Goal: Find specific page/section: Find specific page/section

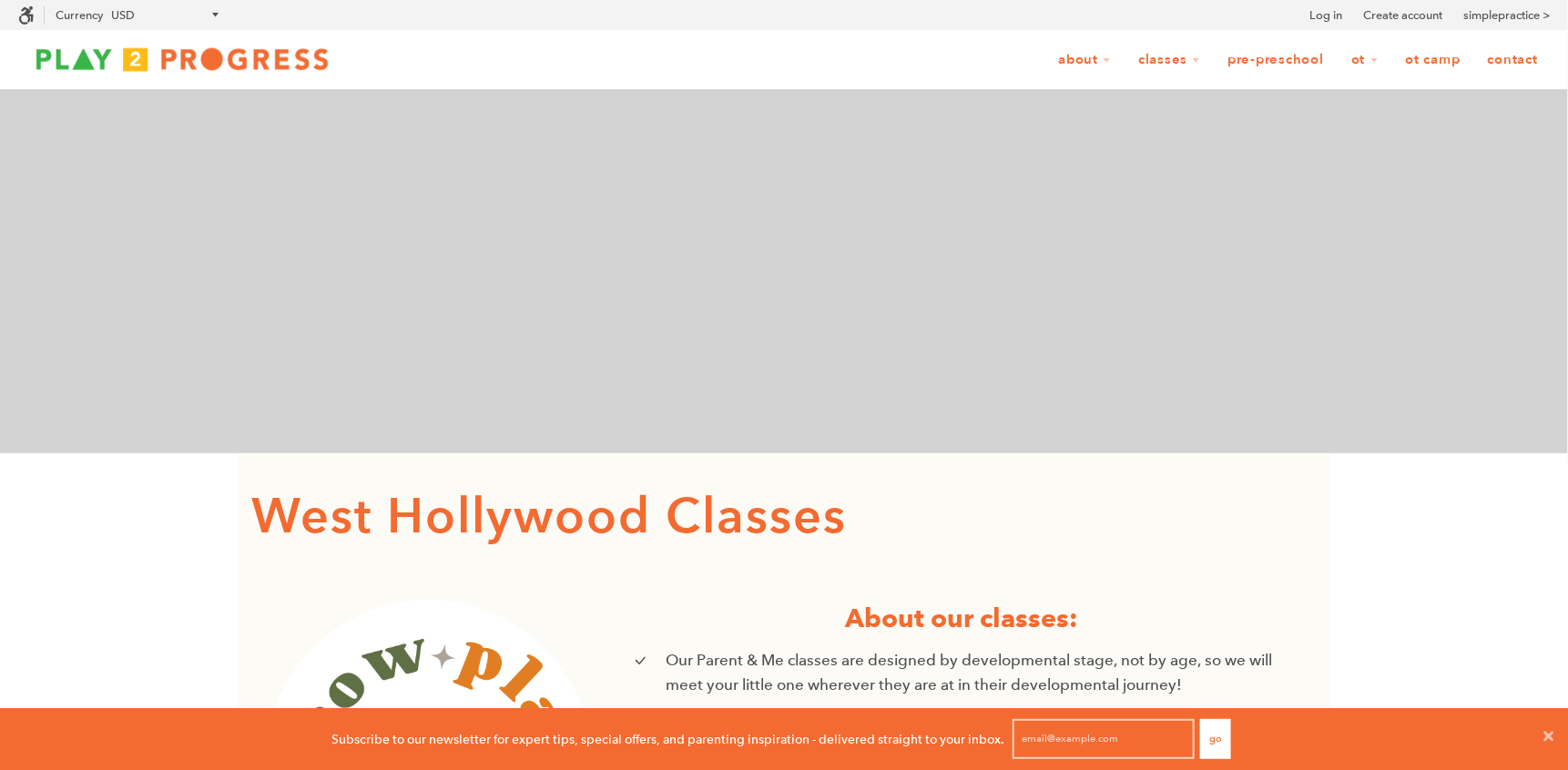
scroll to position [1, 1]
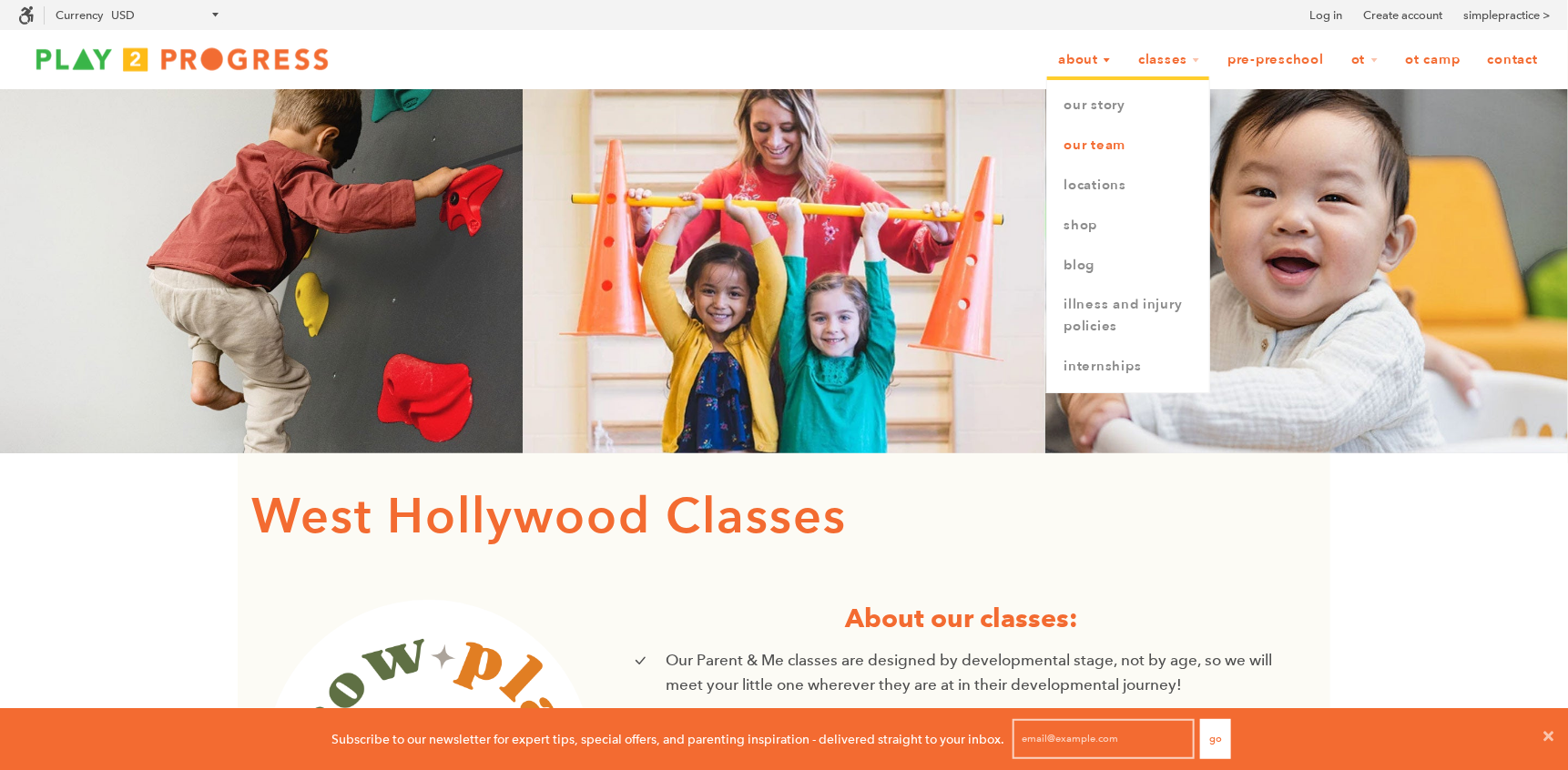
click at [1094, 147] on link "Our Team" at bounding box center [1128, 146] width 162 height 40
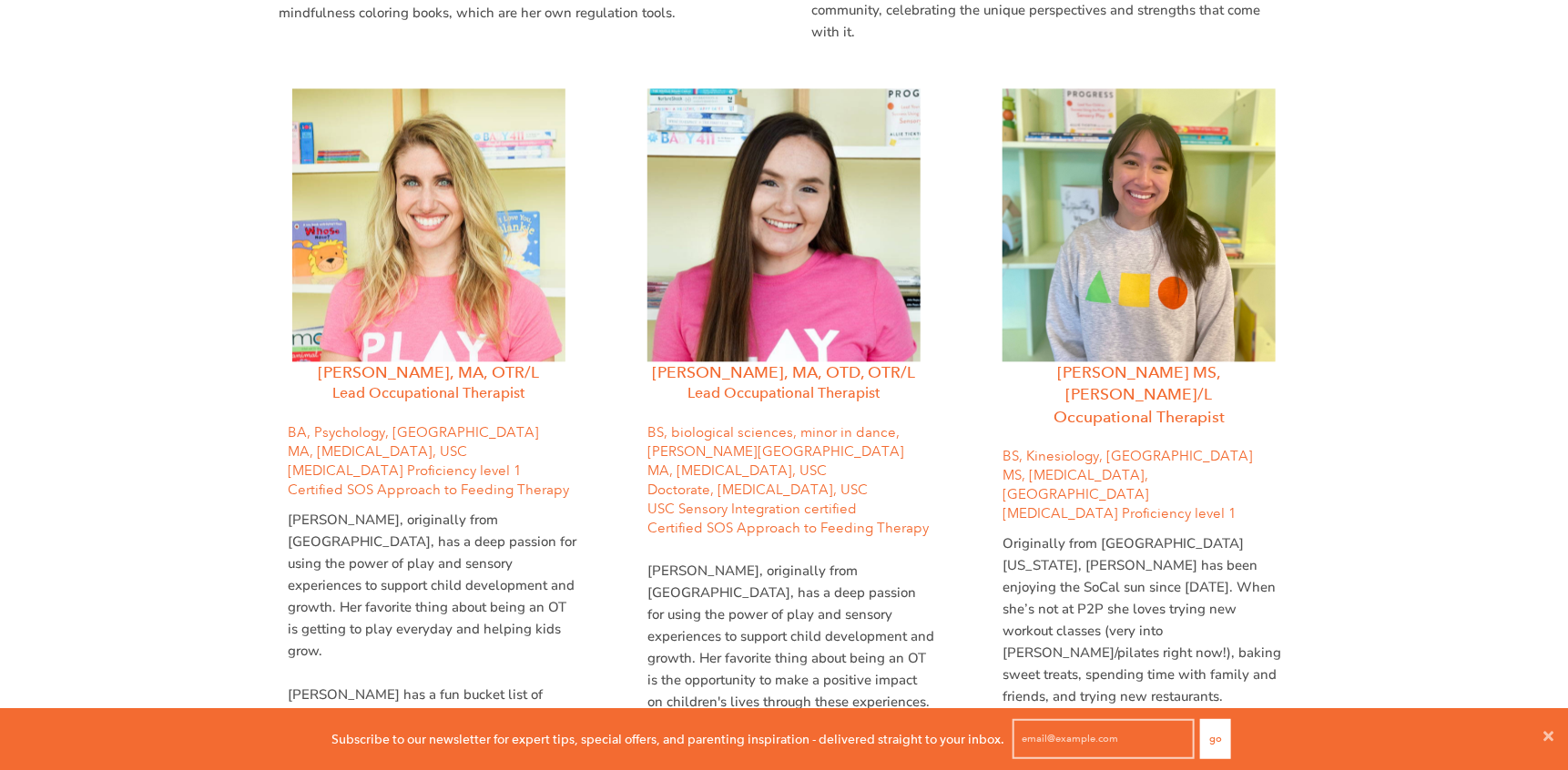
scroll to position [1564, 0]
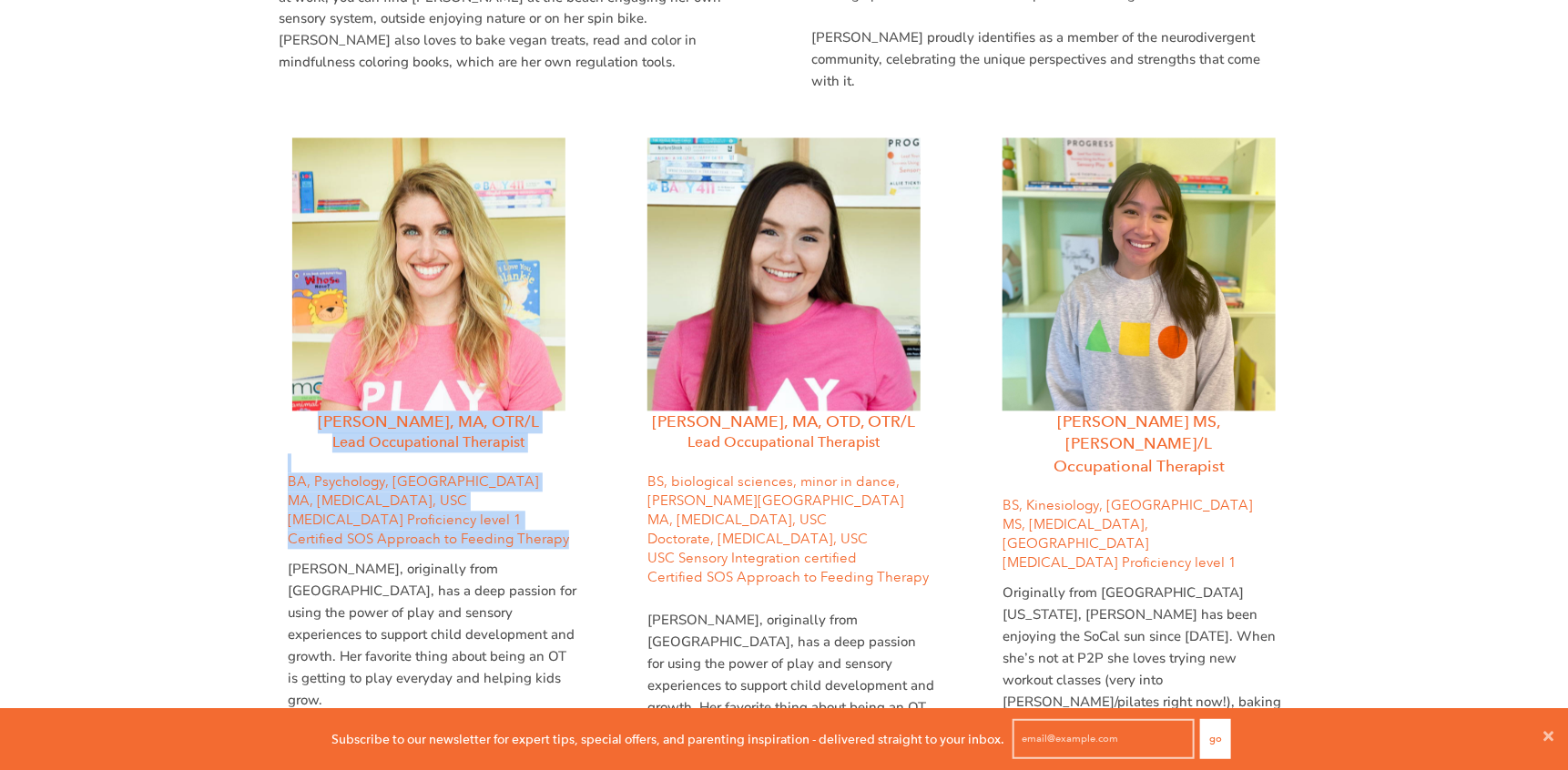
drag, startPoint x: 571, startPoint y: 486, endPoint x: 331, endPoint y: 367, distance: 267.9
click at [331, 367] on div "Katie Walczuk, MA, OTR/L Lead Occupational Therapist BA, Psychology, Sonoma Sta…" at bounding box center [428, 517] width 355 height 758
copy div "Katie Walczuk, MA, OTR/L Lead Occupational Therapist BA, Psychology, Sonoma Sta…"
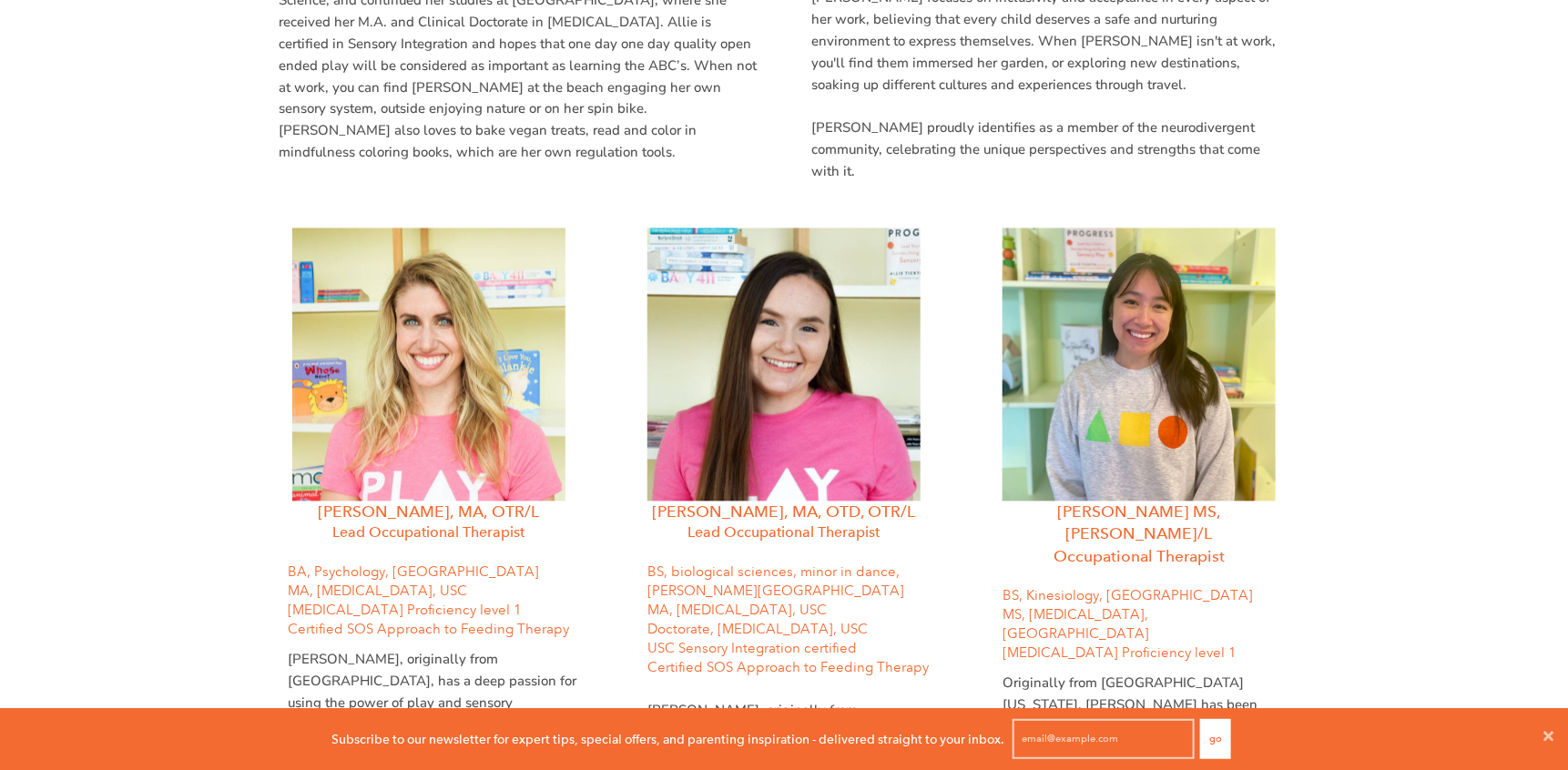
scroll to position [1553, 0]
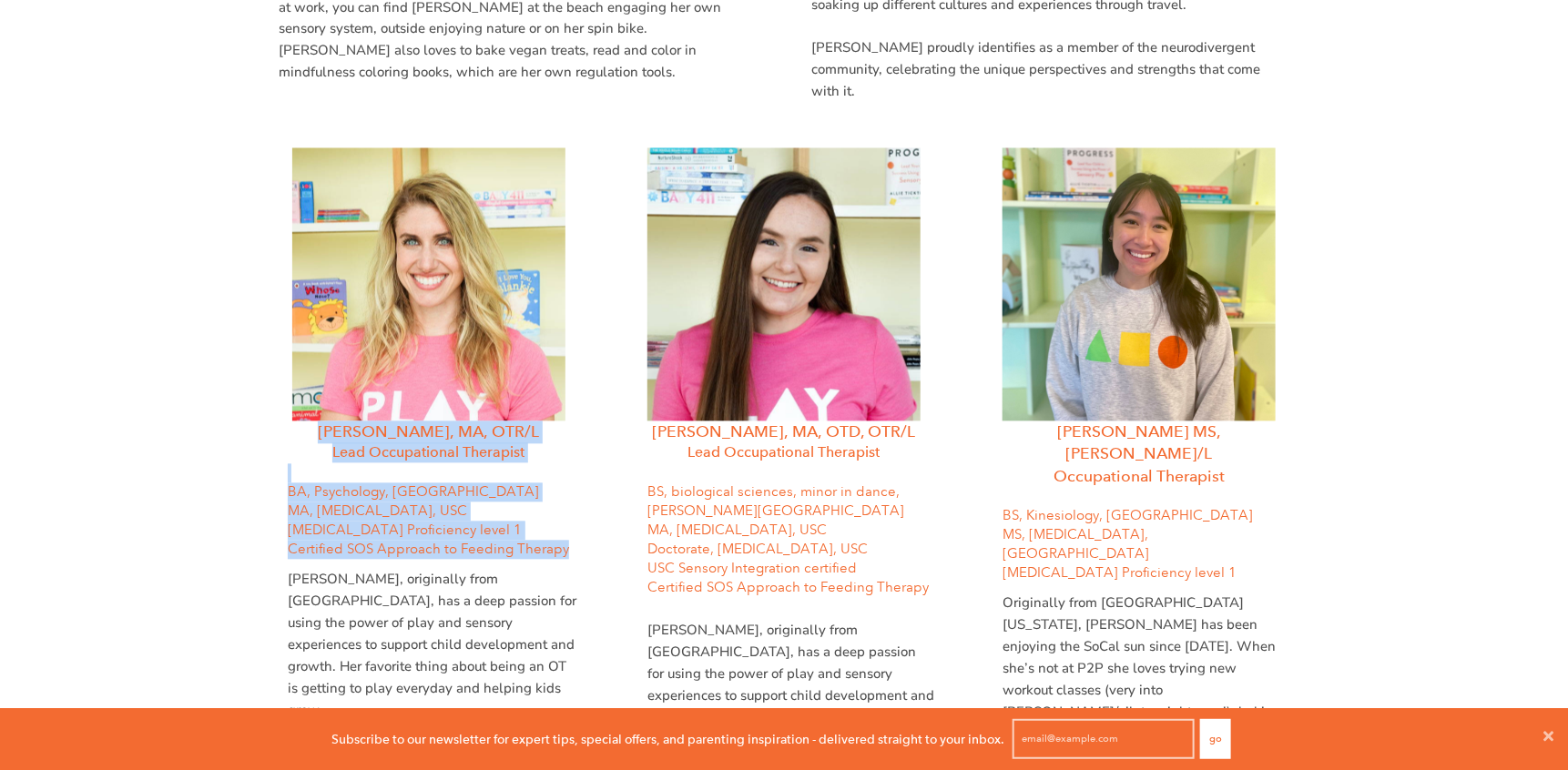
drag, startPoint x: 327, startPoint y: 366, endPoint x: 576, endPoint y: 482, distance: 274.7
click at [576, 482] on div "Katie Walczuk, MA, OTR/L Lead Occupational Therapist BA, Psychology, Sonoma Sta…" at bounding box center [428, 528] width 355 height 758
copy div "Katie Walczuk, MA, OTR/L Lead Occupational Therapist BA, Psychology, Sonoma Sta…"
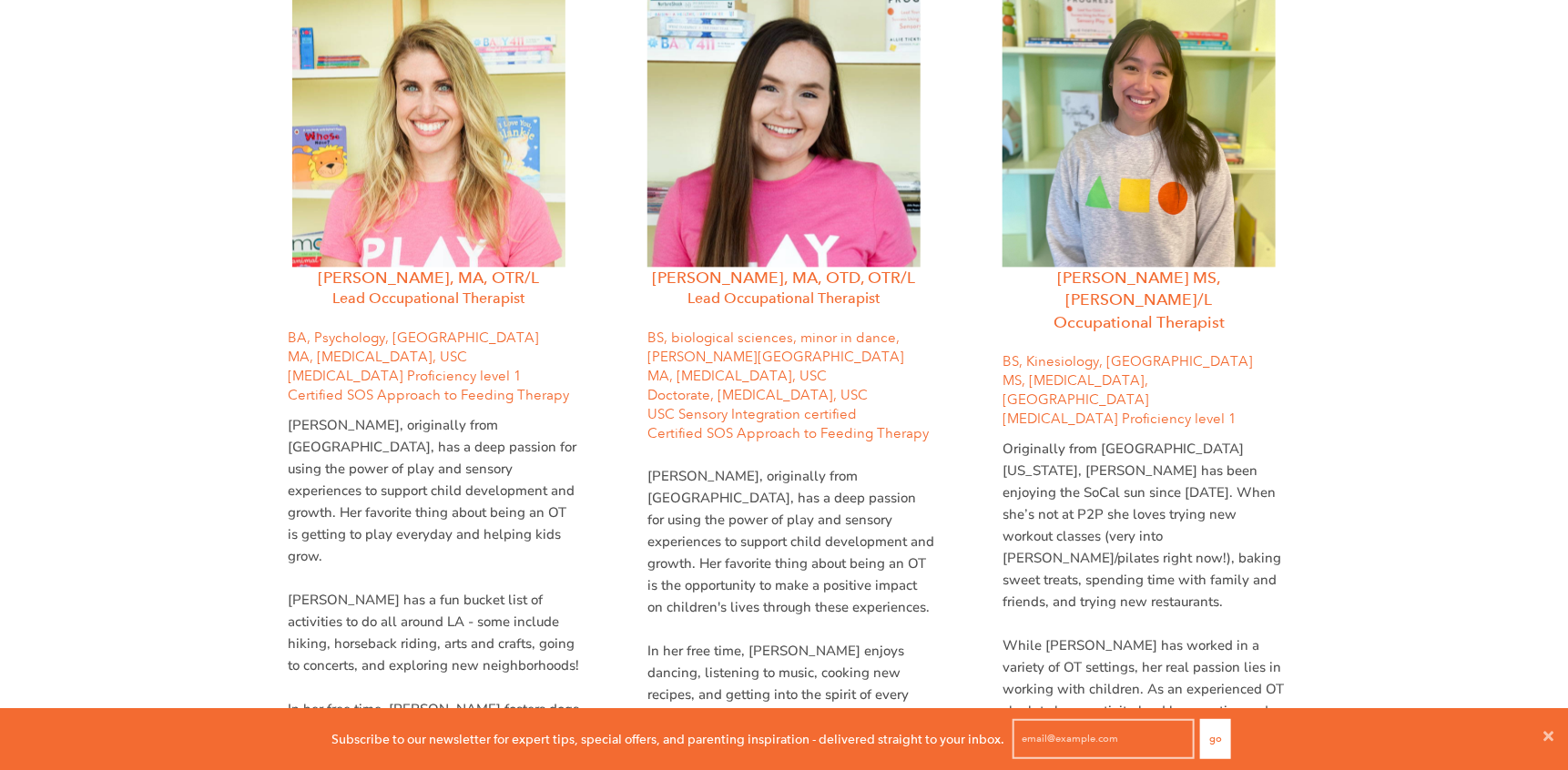
scroll to position [1753, 0]
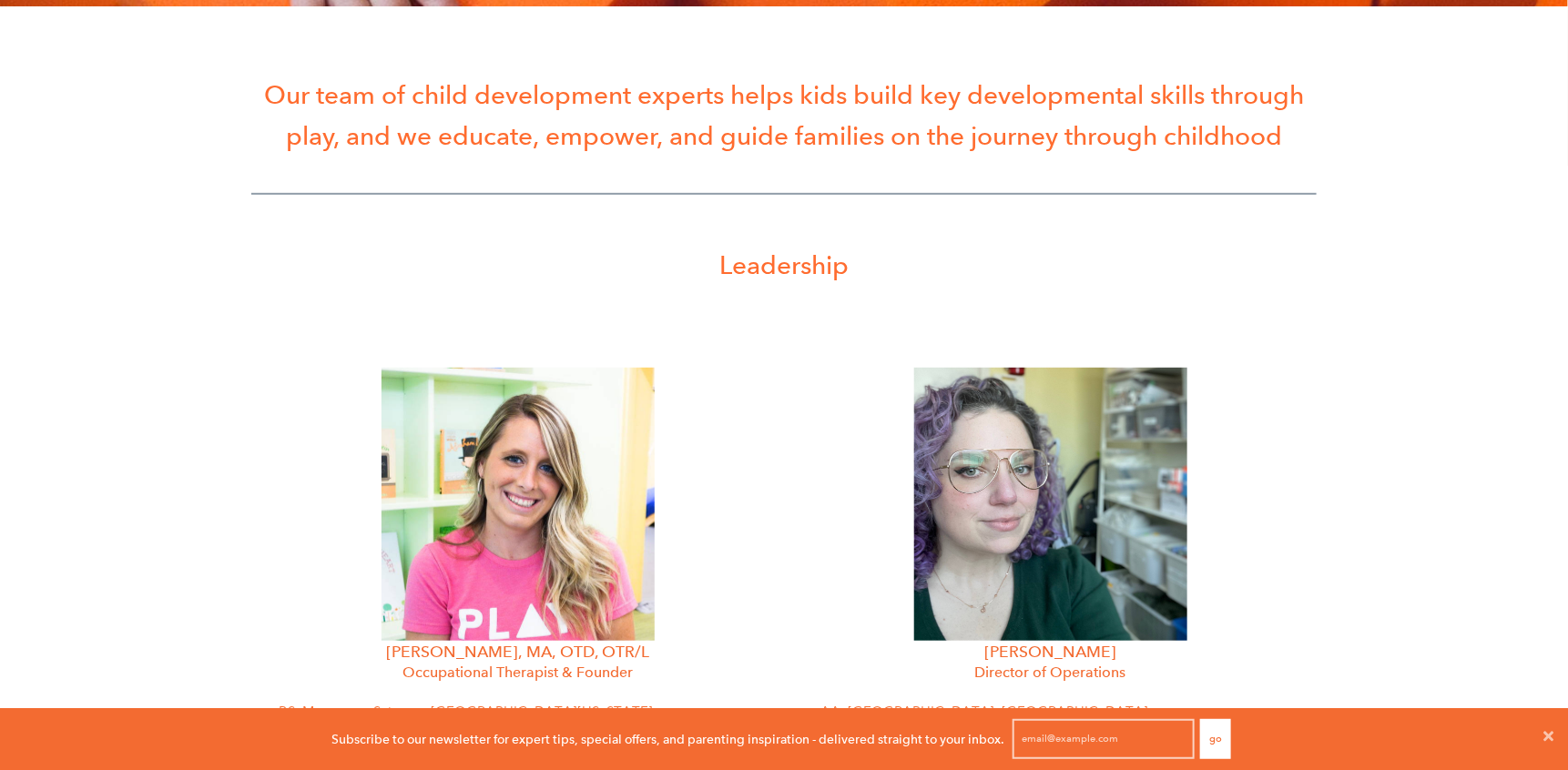
scroll to position [0, 0]
